Goal: Navigation & Orientation: Find specific page/section

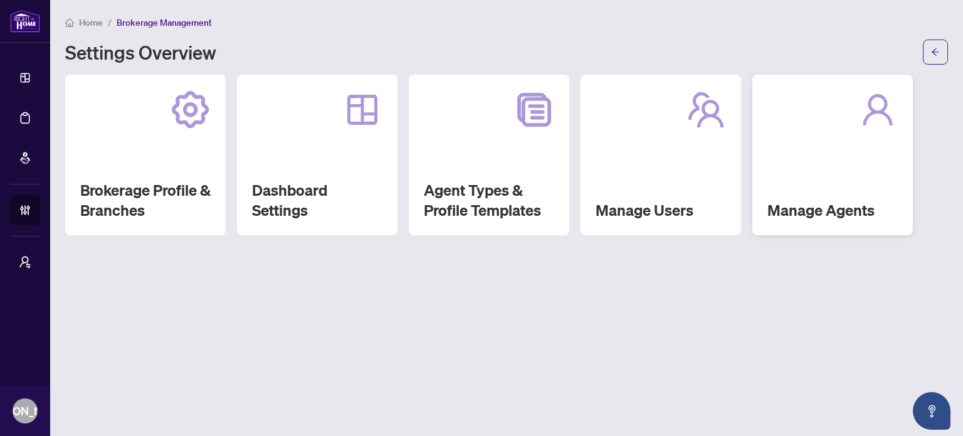
click at [841, 142] on div "Manage Agents" at bounding box center [832, 155] width 160 height 160
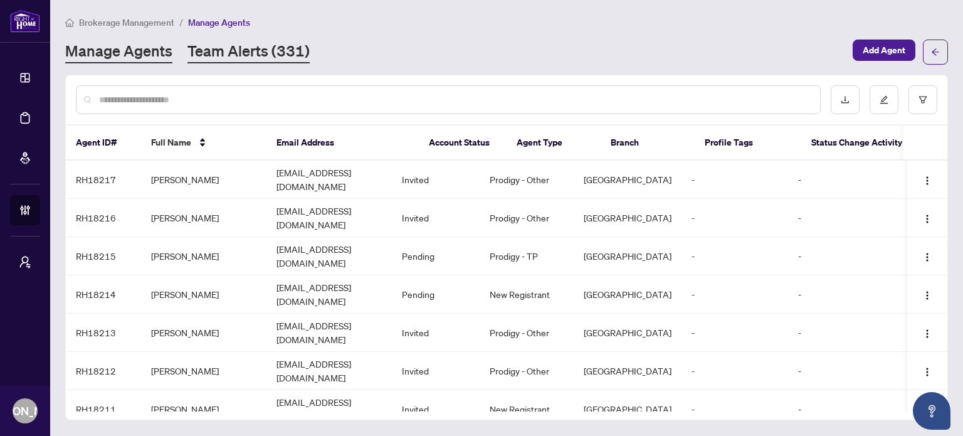
click at [266, 45] on link "Team Alerts (331)" at bounding box center [248, 52] width 122 height 23
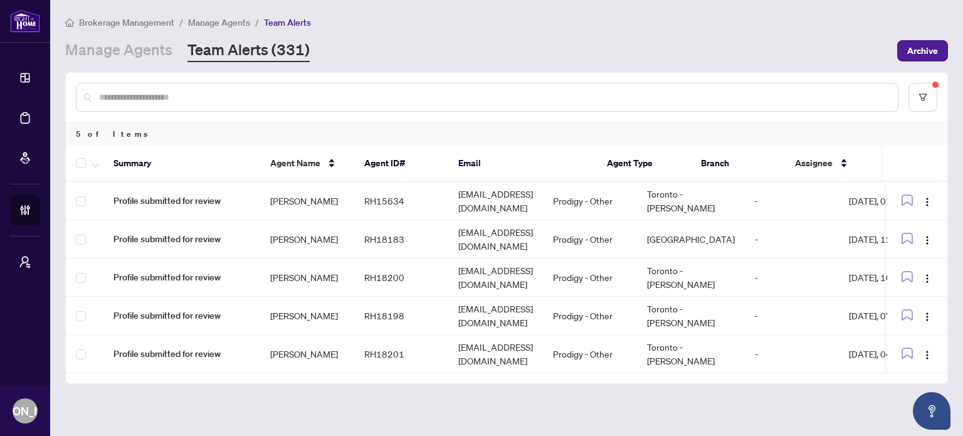
click at [459, 402] on main "Brokerage Management / Manage Agents / Team Alerts Manage Agents Team Alerts (3…" at bounding box center [506, 218] width 913 height 436
drag, startPoint x: 459, startPoint y: 402, endPoint x: 416, endPoint y: 401, distance: 43.3
click at [416, 401] on main "Brokerage Management / Manage Agents / Team Alerts Manage Agents Team Alerts (3…" at bounding box center [506, 218] width 913 height 436
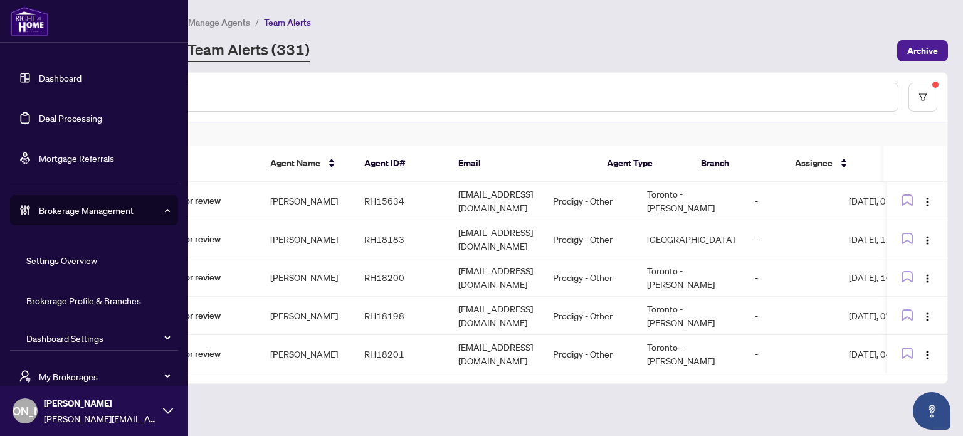
click at [40, 76] on link "Dashboard" at bounding box center [60, 77] width 43 height 11
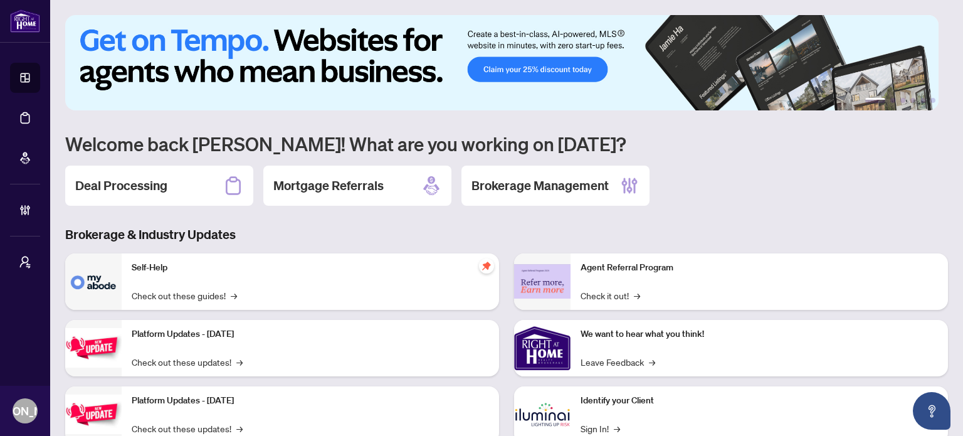
click at [766, 197] on div "Deal Processing Mortgage Referrals Brokerage Management" at bounding box center [506, 185] width 883 height 40
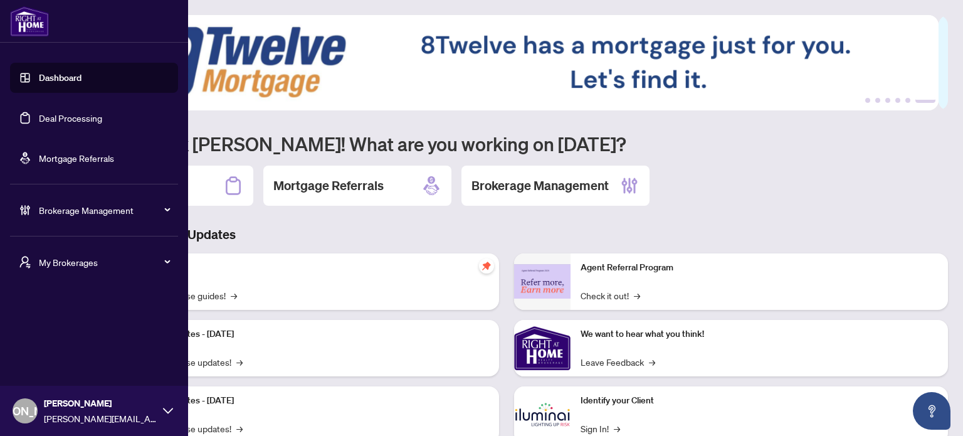
click at [60, 261] on span "My Brokerages" at bounding box center [104, 262] width 130 height 14
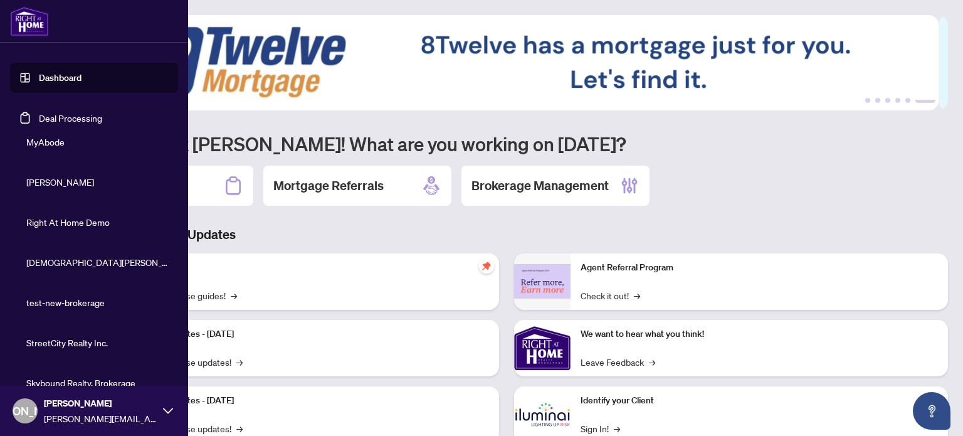
scroll to position [293, 0]
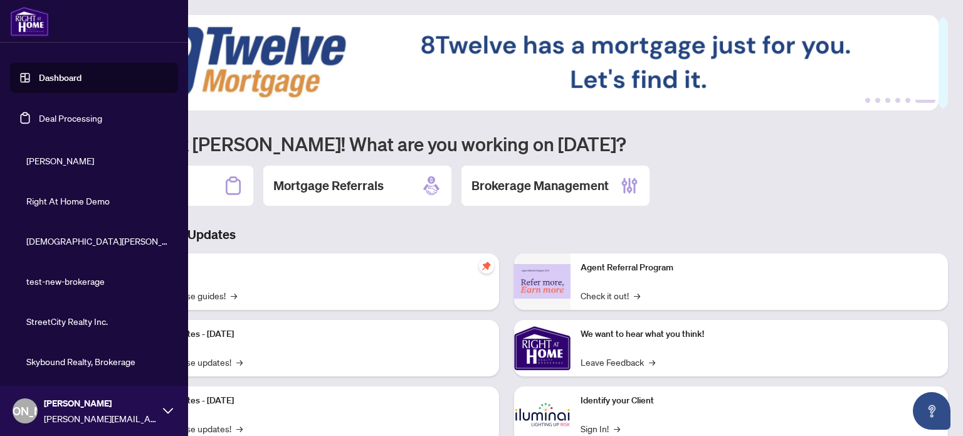
click at [104, 357] on span "Skybound Realty, Brokerage" at bounding box center [97, 361] width 143 height 14
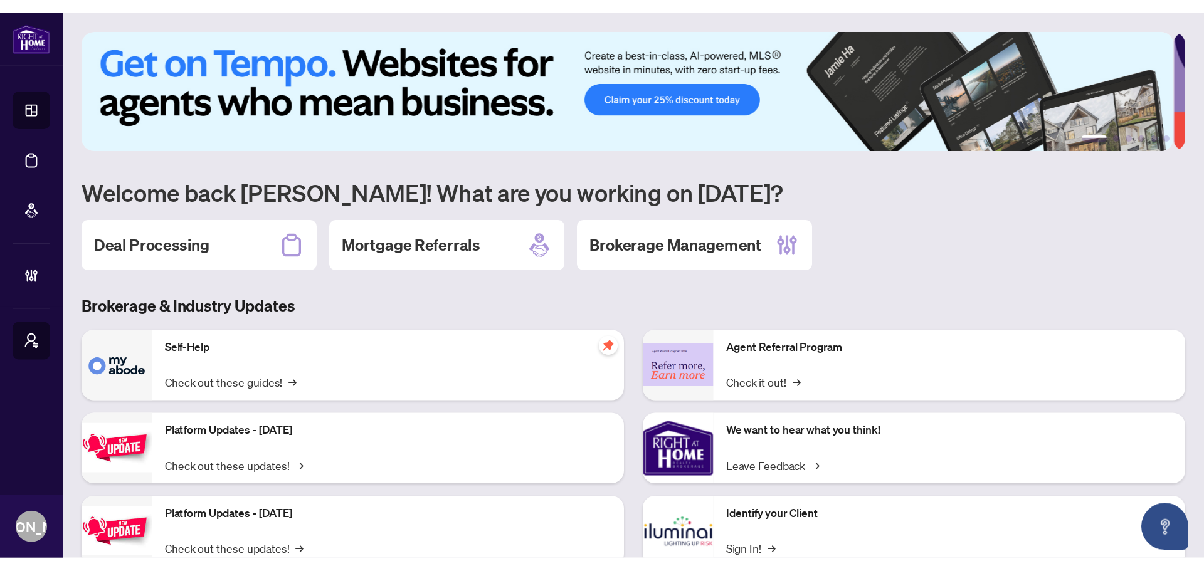
scroll to position [0, 0]
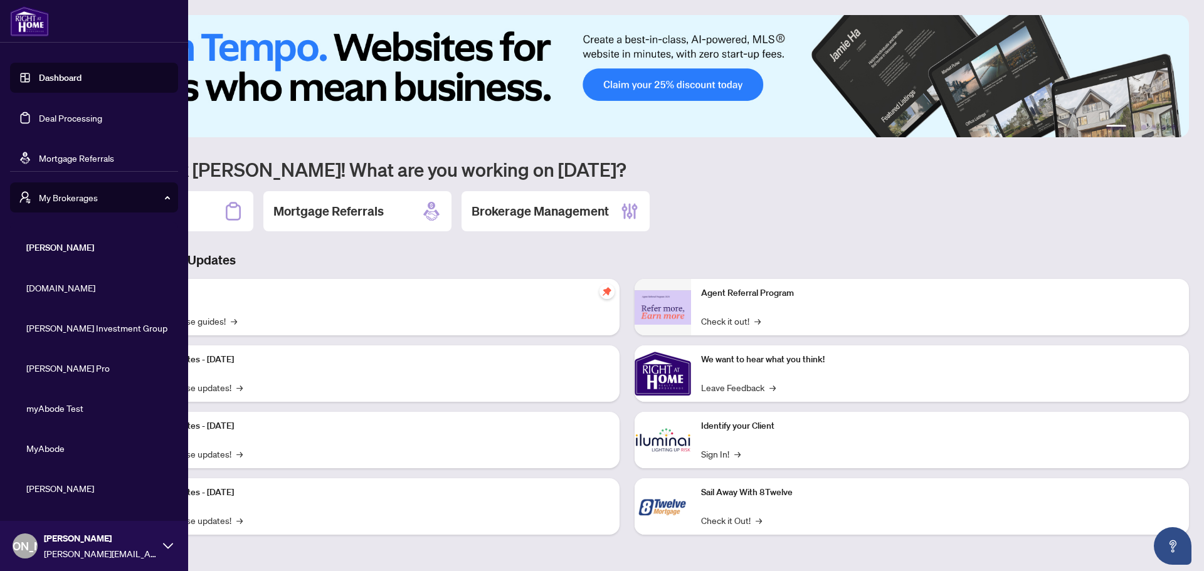
click at [88, 281] on span "[DOMAIN_NAME]" at bounding box center [97, 288] width 143 height 14
